Goal: Use online tool/utility

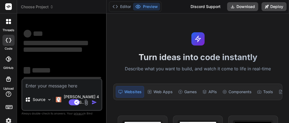
type textarea "x"
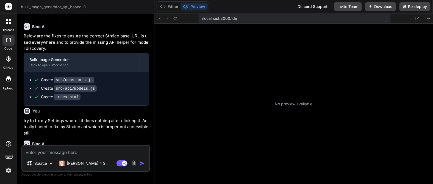
scroll to position [167, 0]
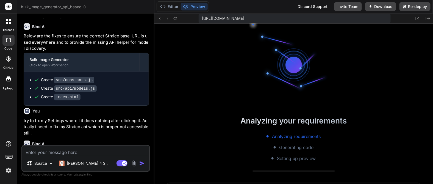
type textarea "x"
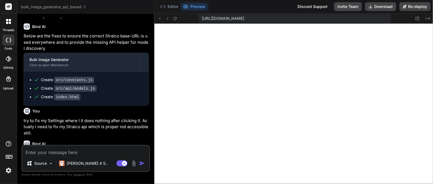
scroll to position [619, 0]
click at [418, 18] on icon at bounding box center [418, 19] width 4 height 4
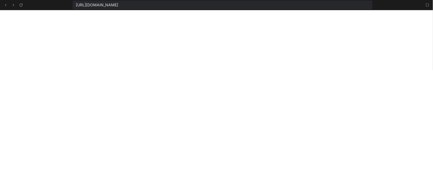
click at [311, 5] on div "https://y0kcklukd0sk6k1gcn36to6gry44is-fi4k-psc6u5kt--3000--96435430.local-corp…" at bounding box center [223, 5] width 300 height 9
click at [118, 5] on span "https://y0kcklukd0sk6k1gcn36to6gry44is-fi4k-psc6u5kt--3000--96435430.local-corp…" at bounding box center [97, 4] width 42 height 5
copy div "https://y0kcklukd0sk6k1gcn36to6gry44is-fi4k-psc6u5kt--3000--96435430.local-corp…"
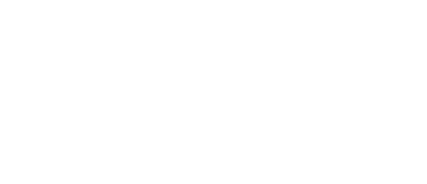
click at [268, 59] on img at bounding box center [196, 83] width 179 height 179
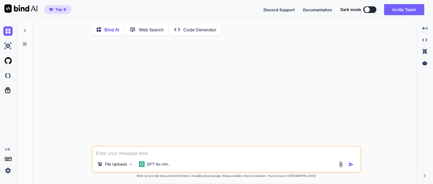
type textarea "x"
